Goal: Transaction & Acquisition: Purchase product/service

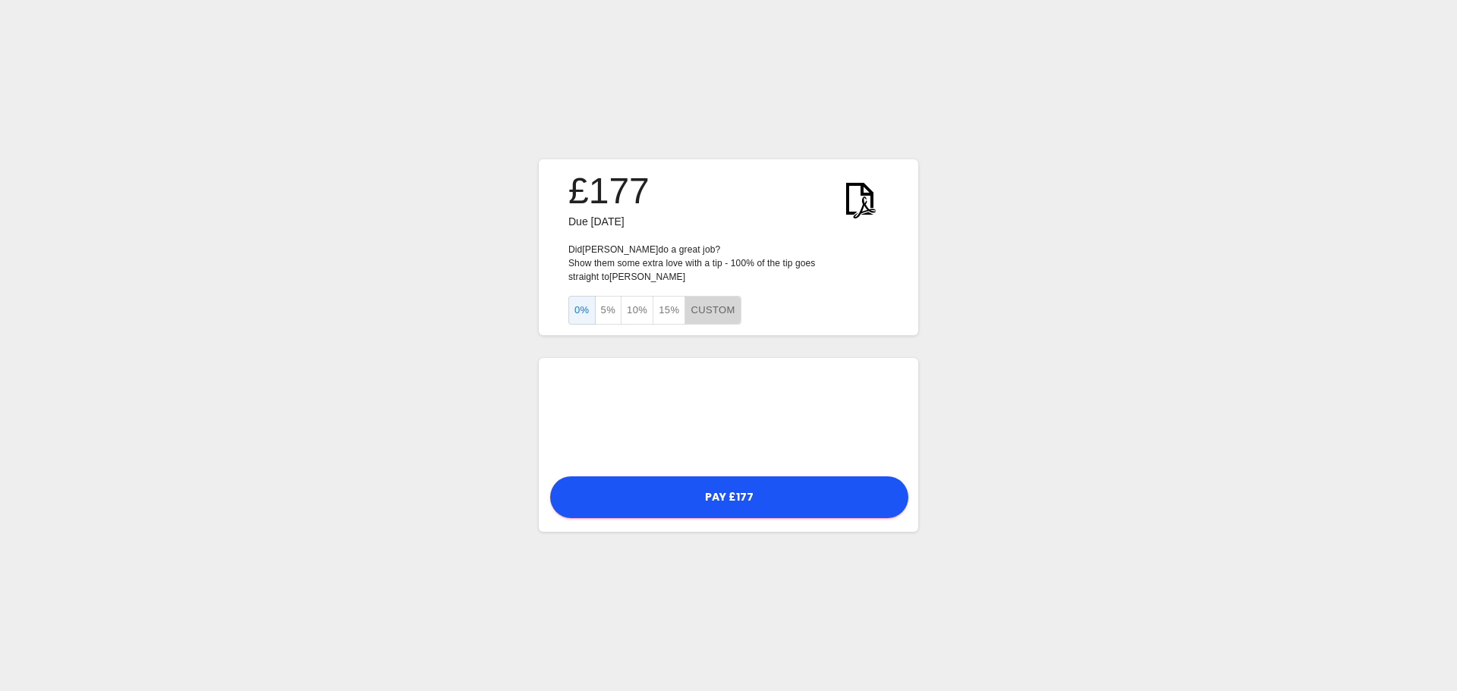
click at [711, 301] on button "Custom" at bounding box center [712, 311] width 56 height 30
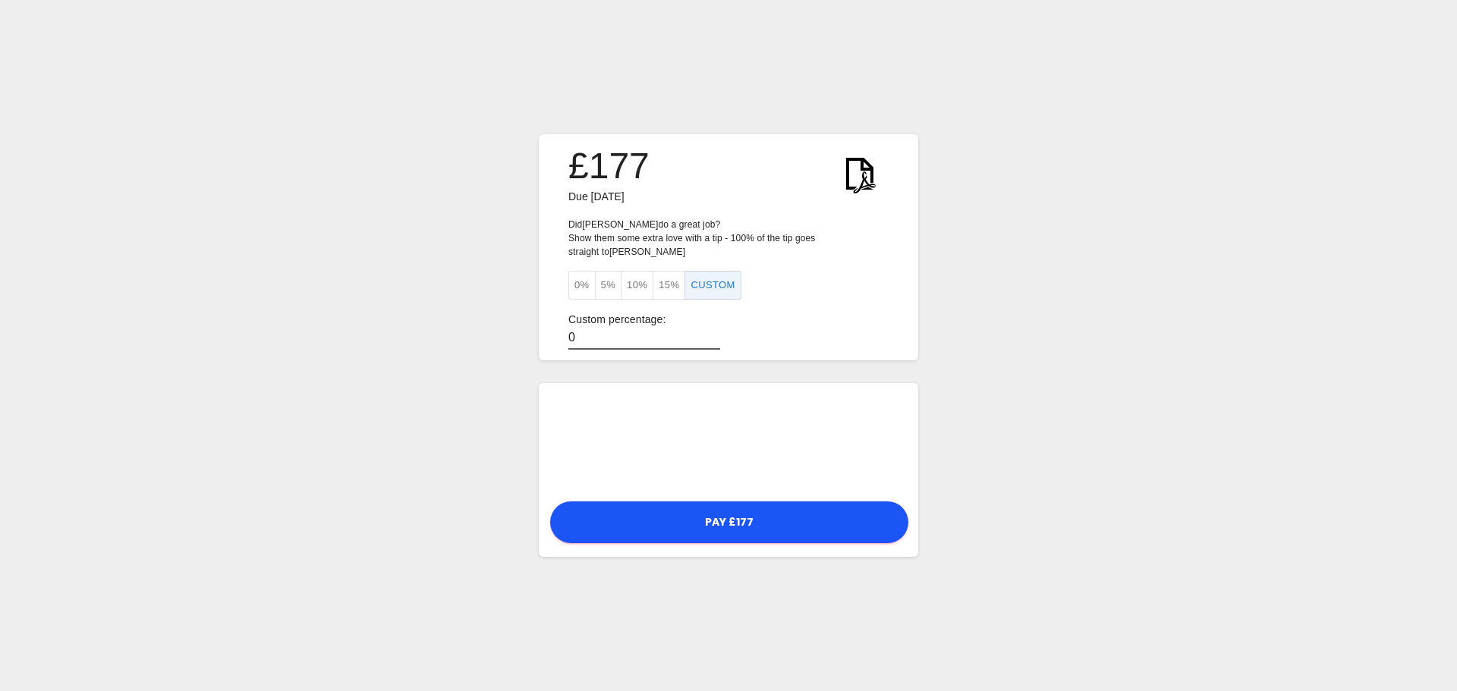
click at [574, 332] on input "0" at bounding box center [644, 339] width 152 height 22
click at [576, 331] on input "0" at bounding box center [644, 339] width 152 height 22
type input "7"
click at [891, 359] on form "£177 Due [DATE] Did [PERSON_NAME] do a great job? Show them some extra love wit…" at bounding box center [728, 345] width 379 height 423
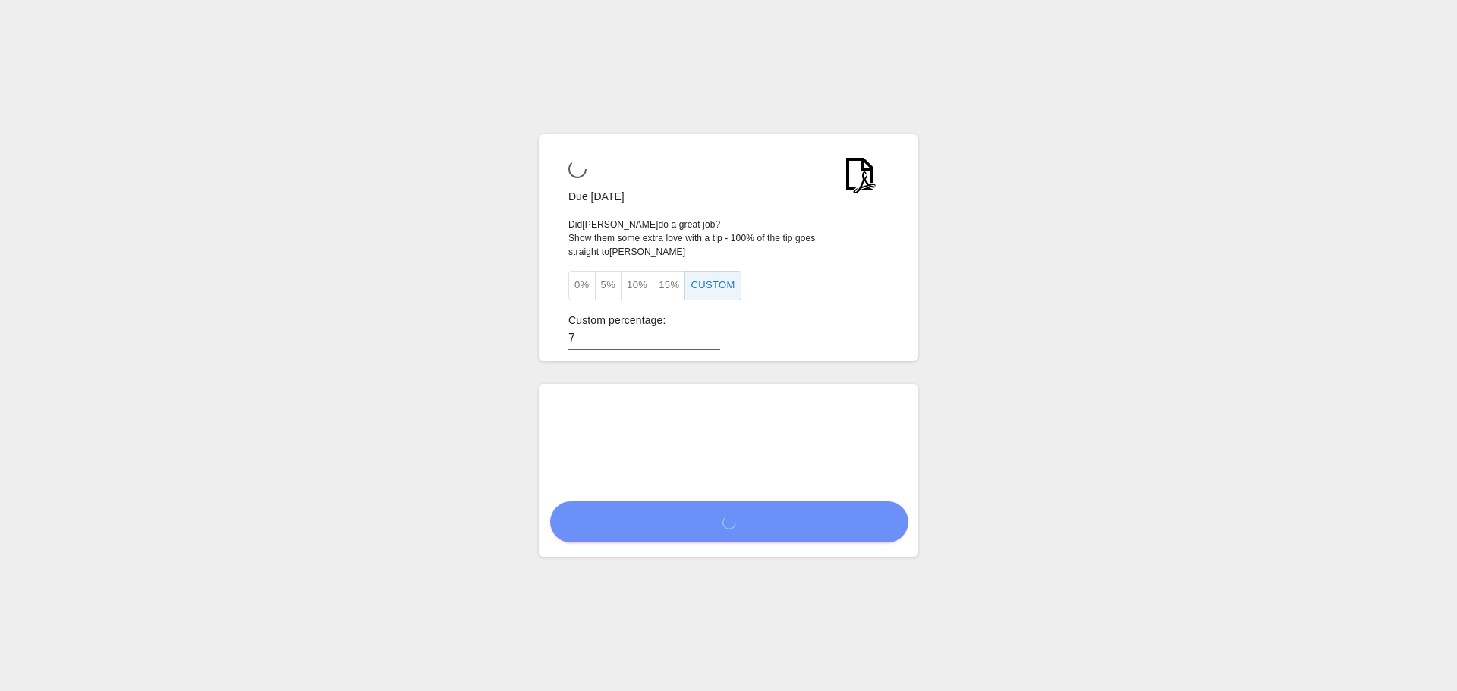
click at [575, 333] on input "7" at bounding box center [644, 339] width 152 height 22
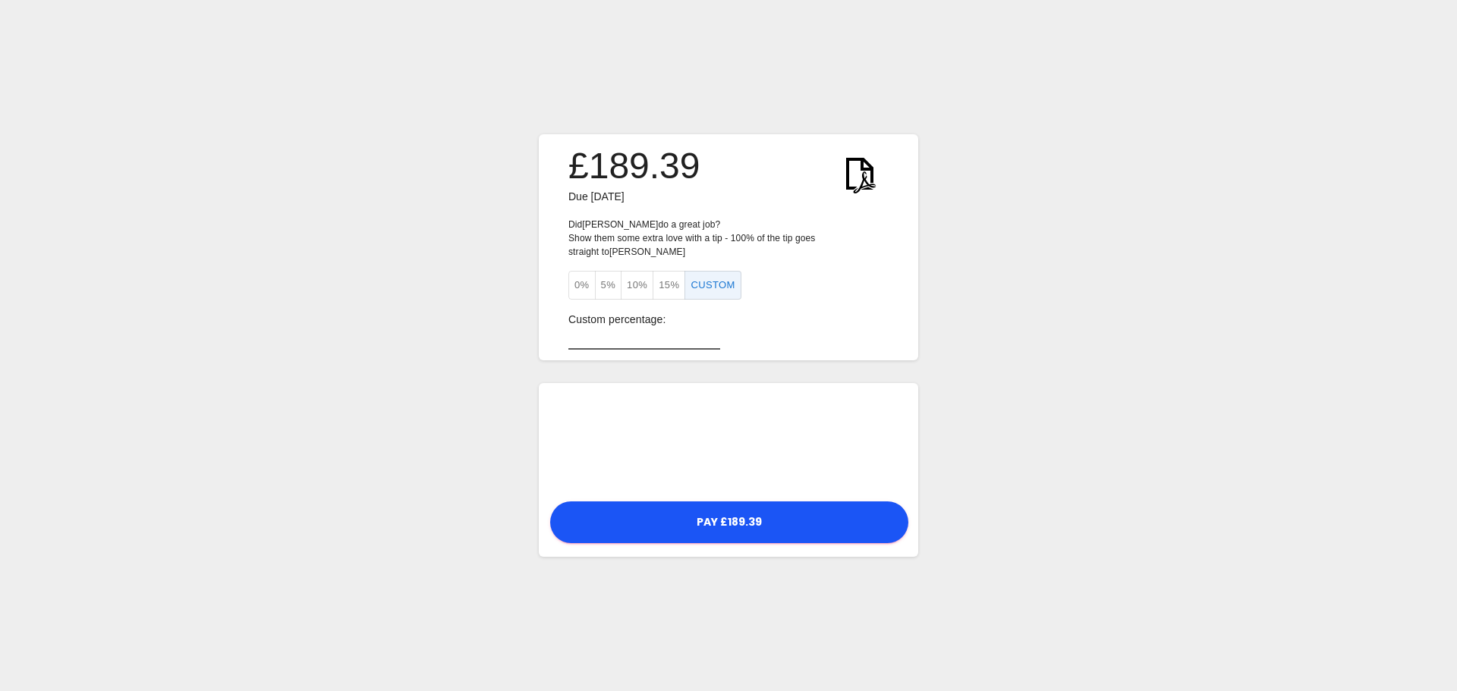
click at [860, 328] on div "Custom percentage:" at bounding box center [728, 331] width 320 height 38
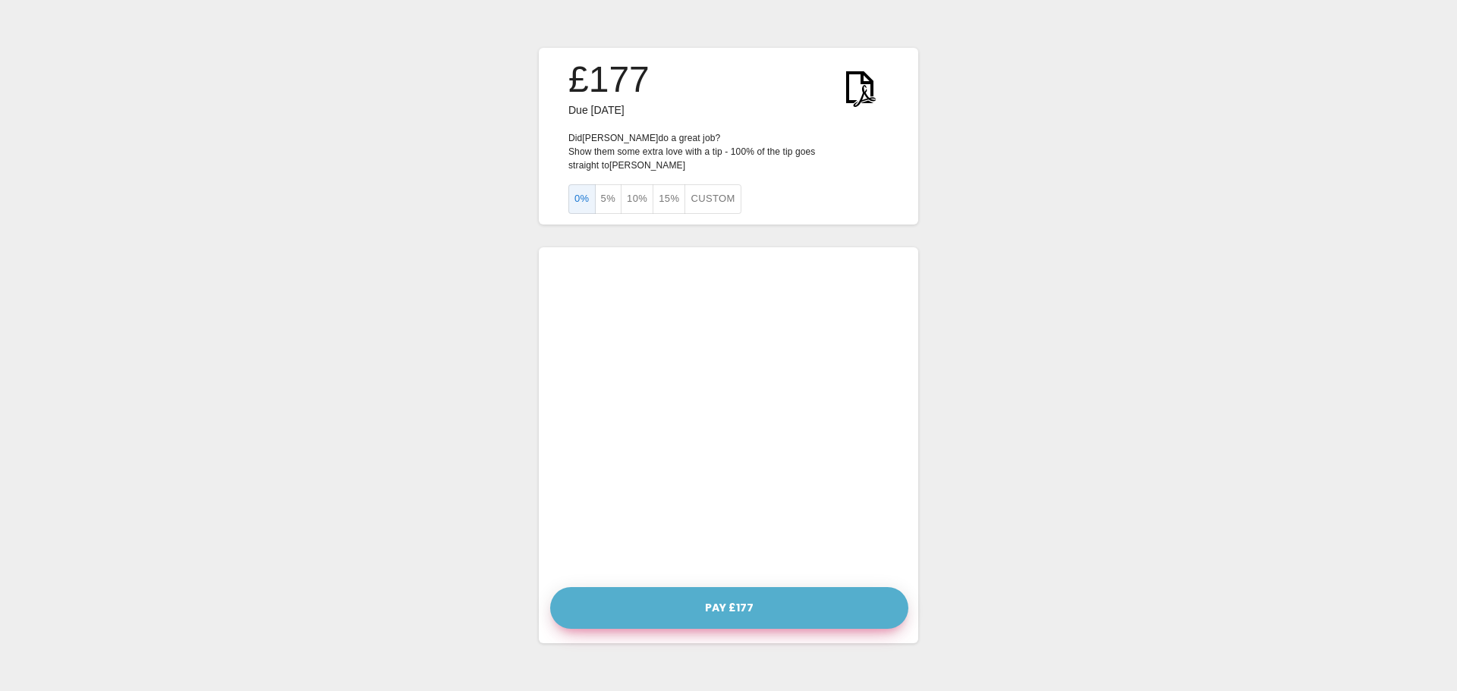
click at [725, 601] on button "Pay £177" at bounding box center [729, 608] width 358 height 42
